Goal: Check status: Check status

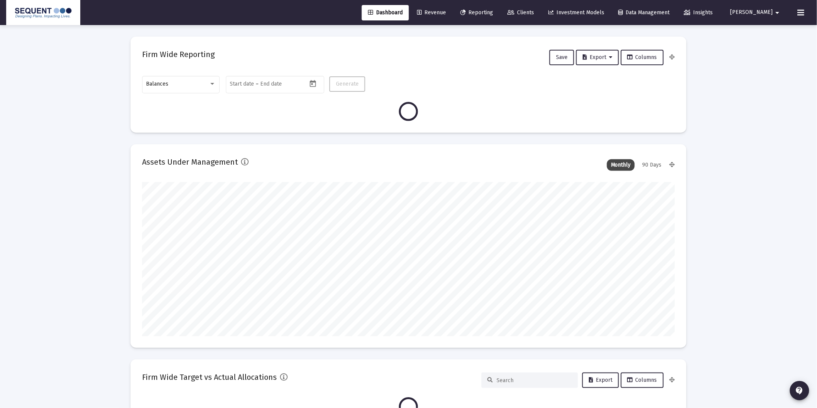
scroll to position [154, 533]
click at [534, 12] on span "Clients" at bounding box center [520, 12] width 27 height 7
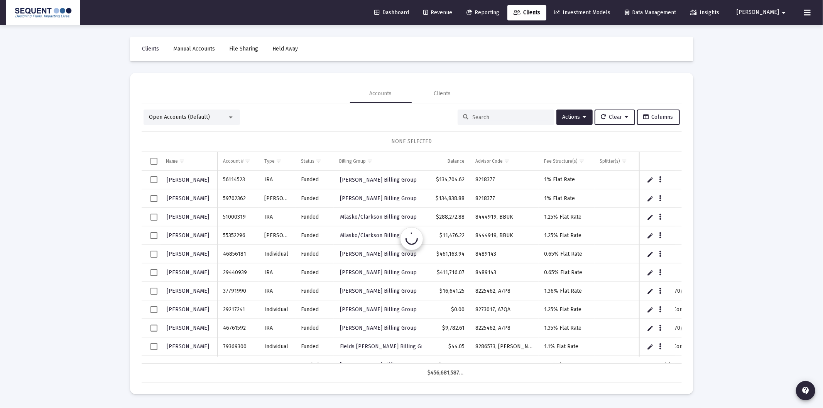
click at [488, 120] on div at bounding box center [506, 117] width 97 height 15
click at [518, 110] on div at bounding box center [506, 117] width 97 height 15
click at [509, 117] on input at bounding box center [511, 117] width 76 height 7
paste input "61005590"
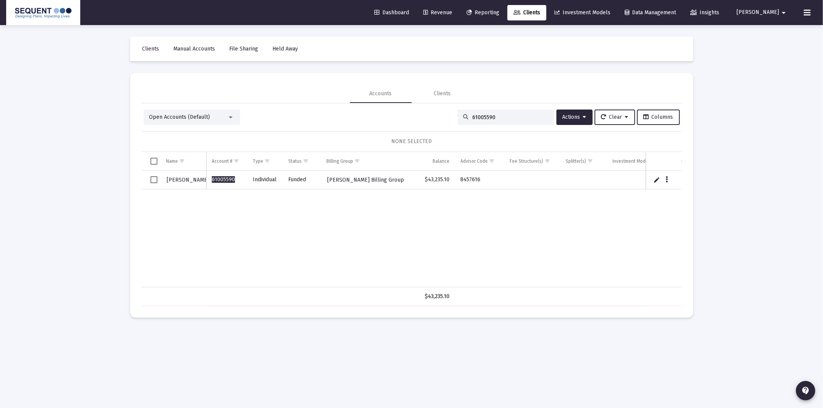
click at [518, 119] on input "61005590" at bounding box center [511, 117] width 76 height 7
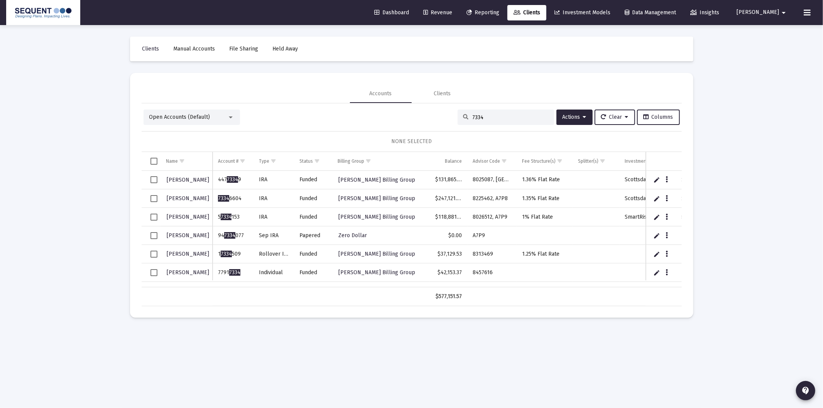
drag, startPoint x: 508, startPoint y: 115, endPoint x: 405, endPoint y: 106, distance: 104.2
click at [419, 107] on div "Open Accounts (Default) 7334 Actions Clear Columns NONE SELECTED Name Name Acco…" at bounding box center [412, 204] width 540 height 203
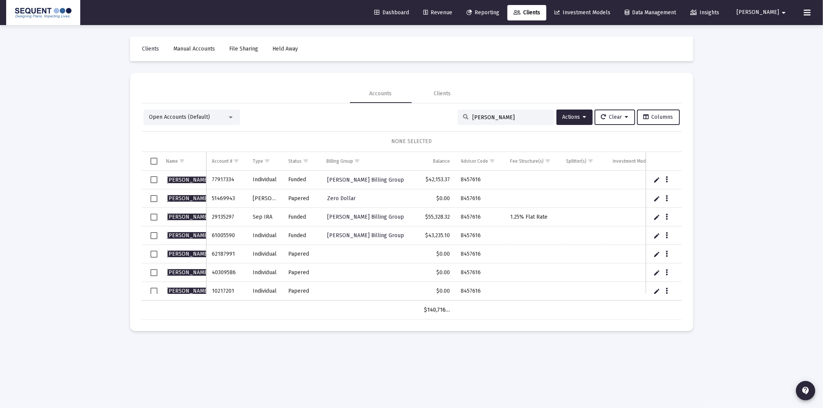
type input "[PERSON_NAME]"
drag, startPoint x: 183, startPoint y: 234, endPoint x: 280, endPoint y: 277, distance: 106.1
click at [183, 234] on span "[PERSON_NAME]" at bounding box center [188, 235] width 42 height 7
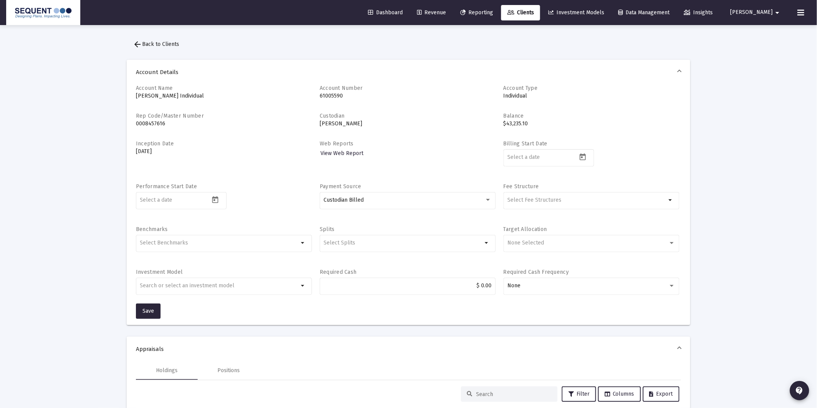
click at [174, 150] on p "[DATE]" at bounding box center [224, 152] width 176 height 8
